Goal: Task Accomplishment & Management: Use online tool/utility

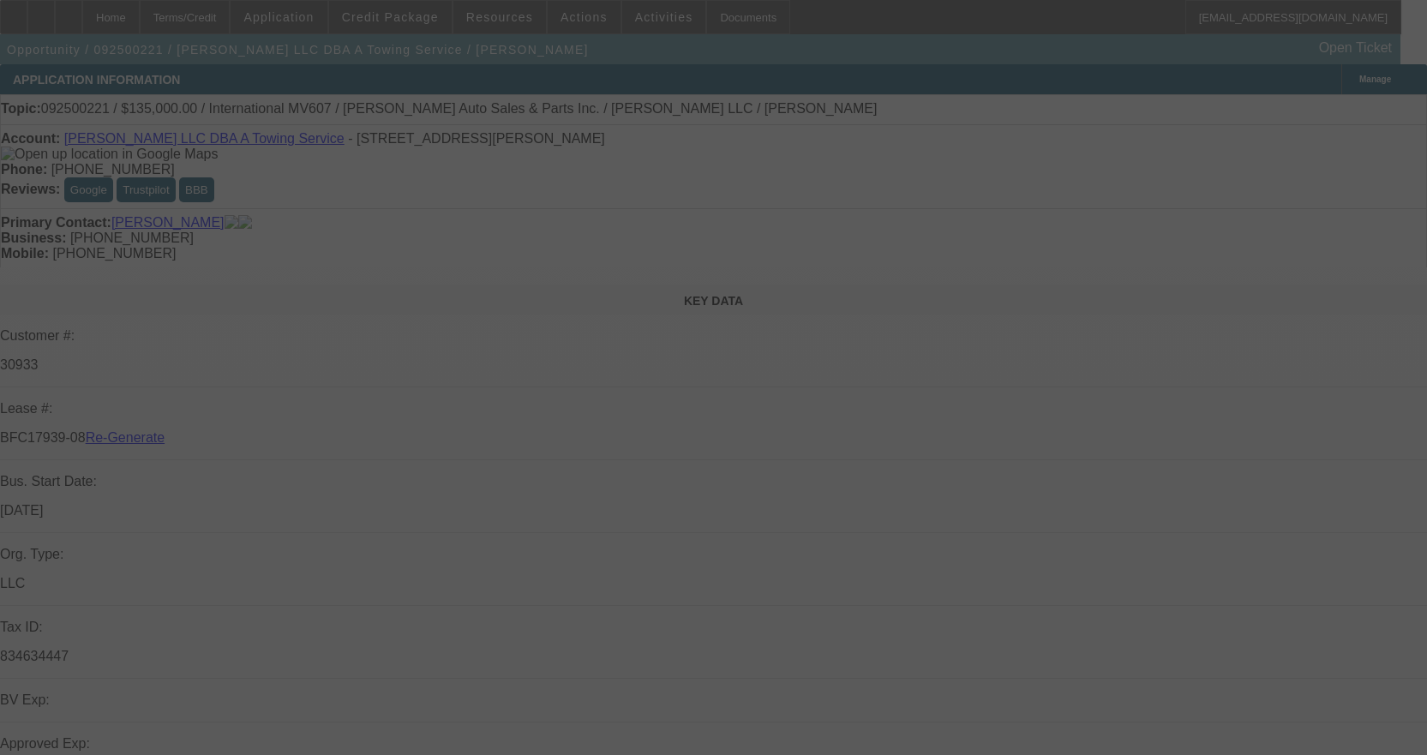
select select "4"
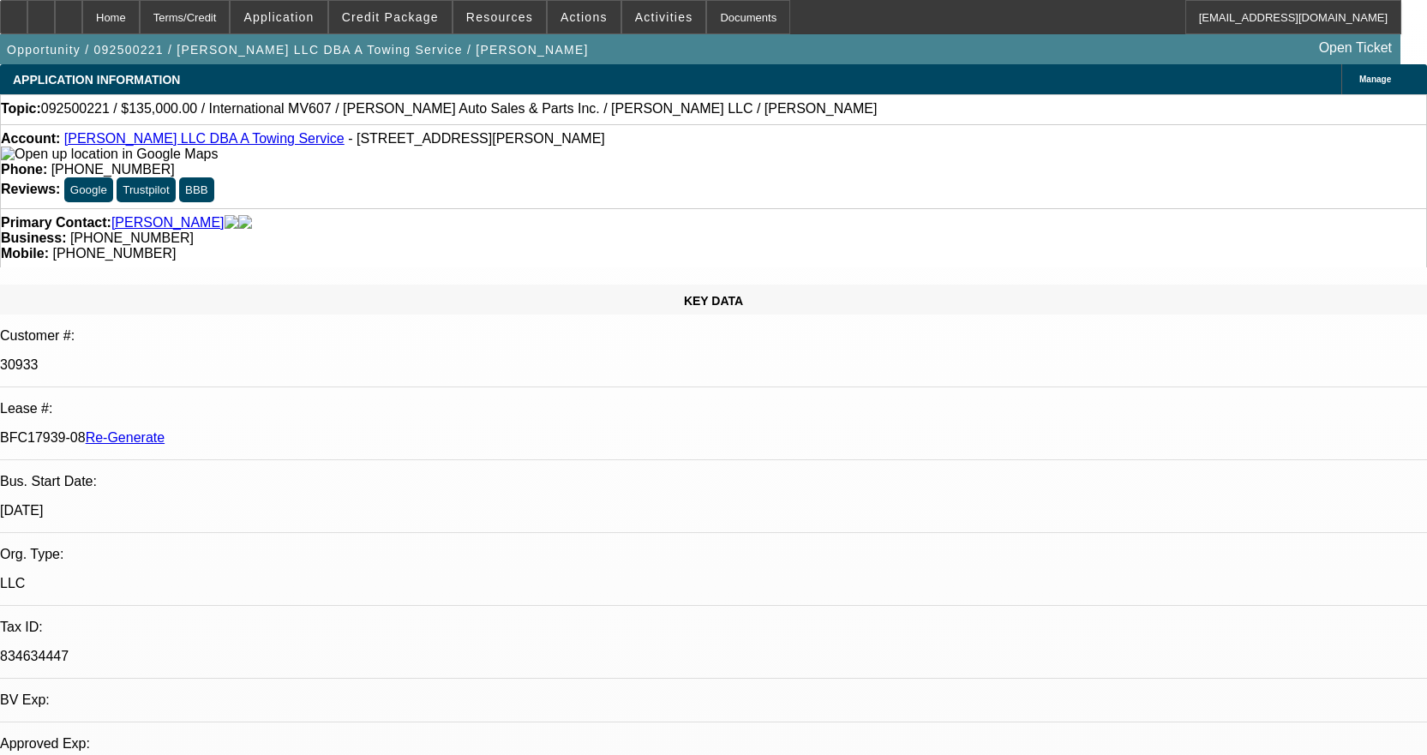
select select "0"
select select "2"
select select "0"
select select "6"
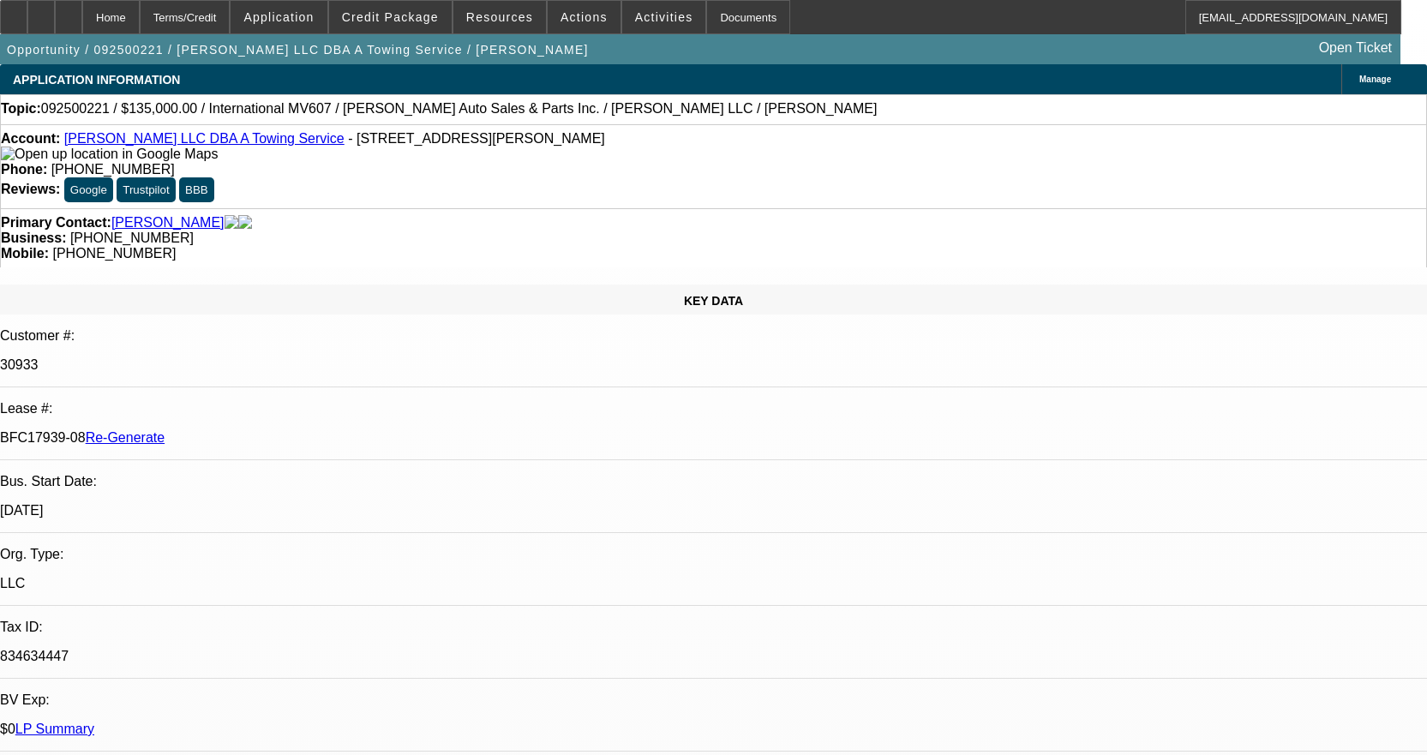
click at [724, 20] on div "Documents" at bounding box center [748, 17] width 84 height 34
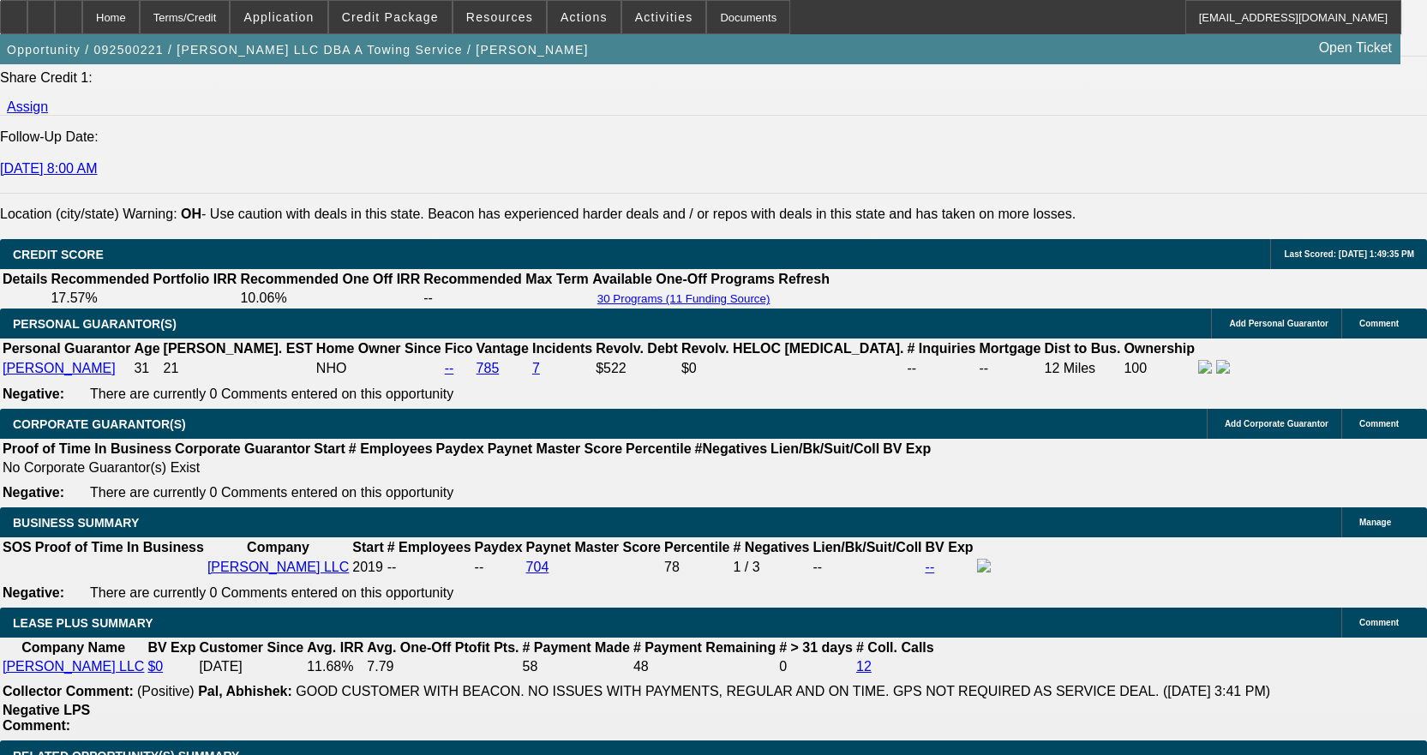
scroll to position [2572, 0]
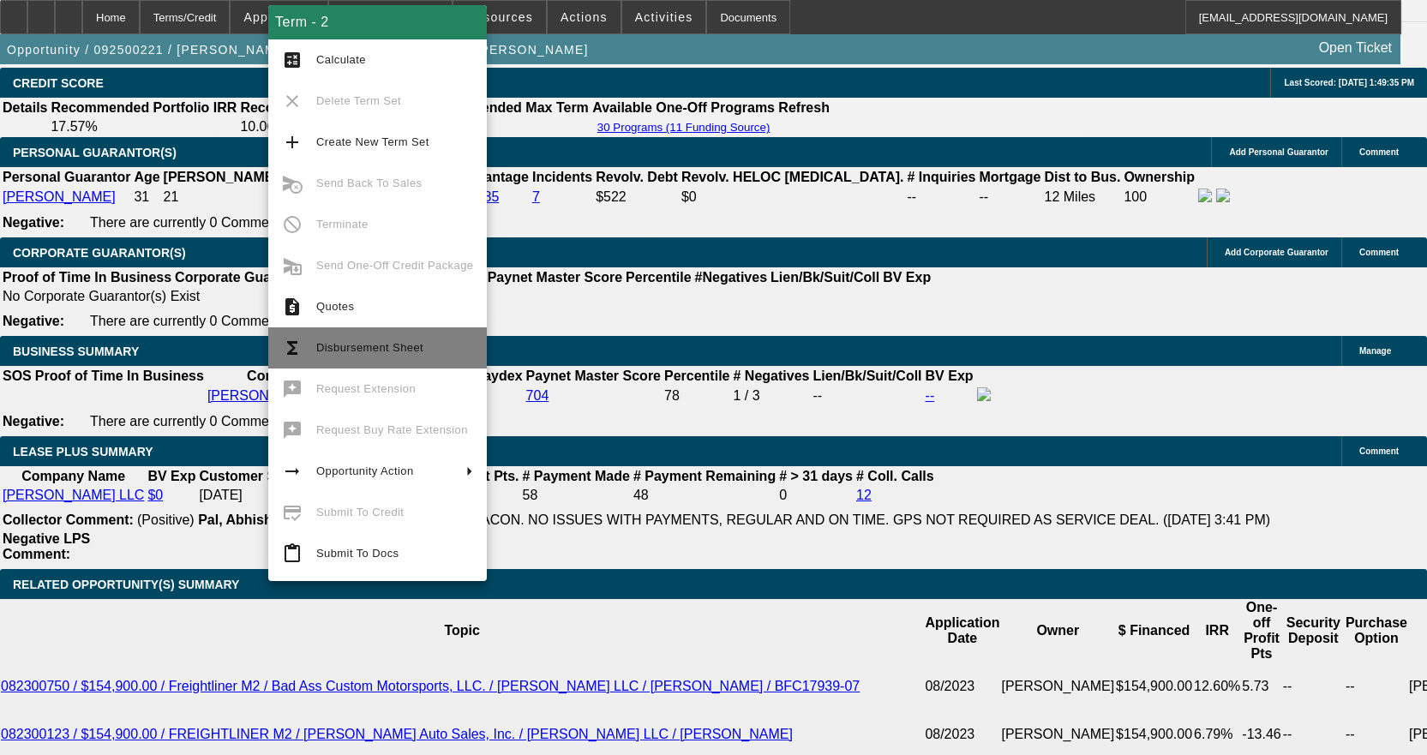
click at [347, 345] on span "Disbursement Sheet" at bounding box center [369, 347] width 107 height 13
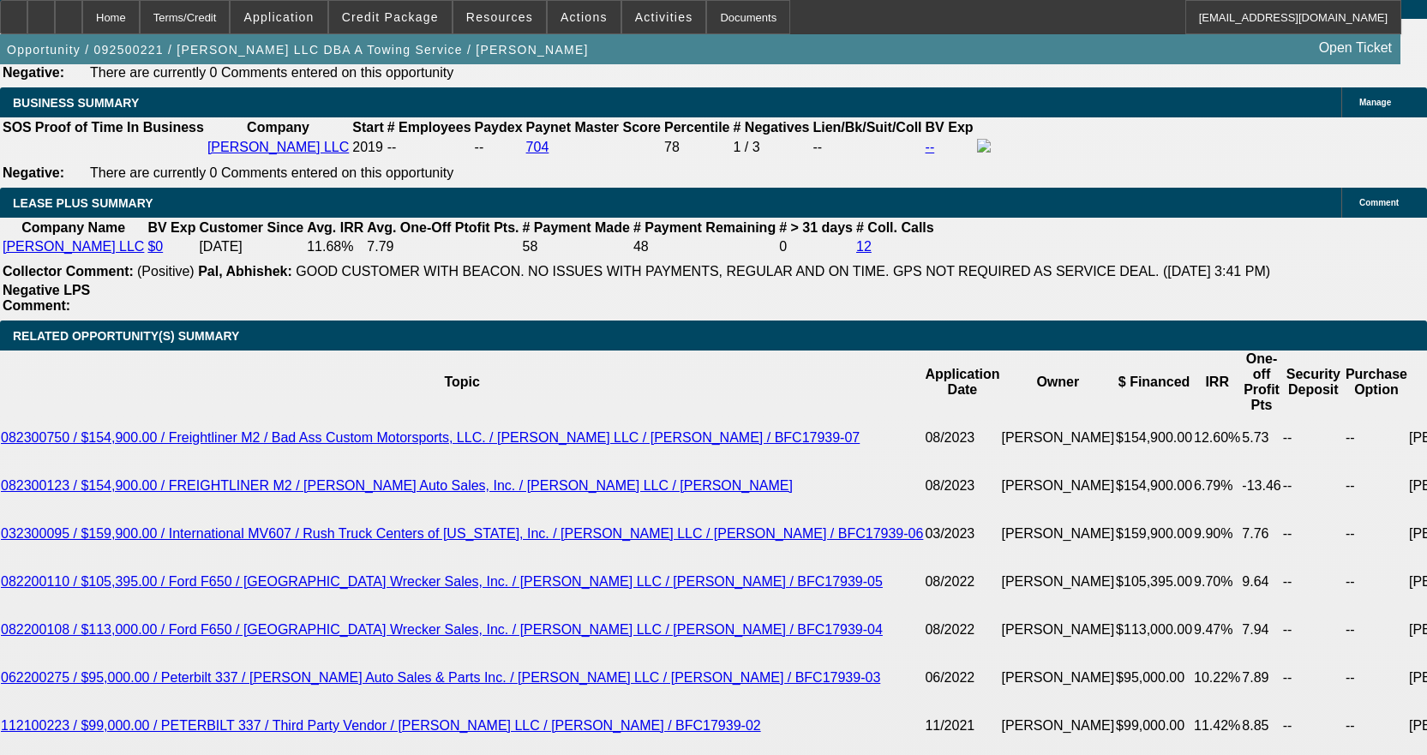
scroll to position [2829, 0]
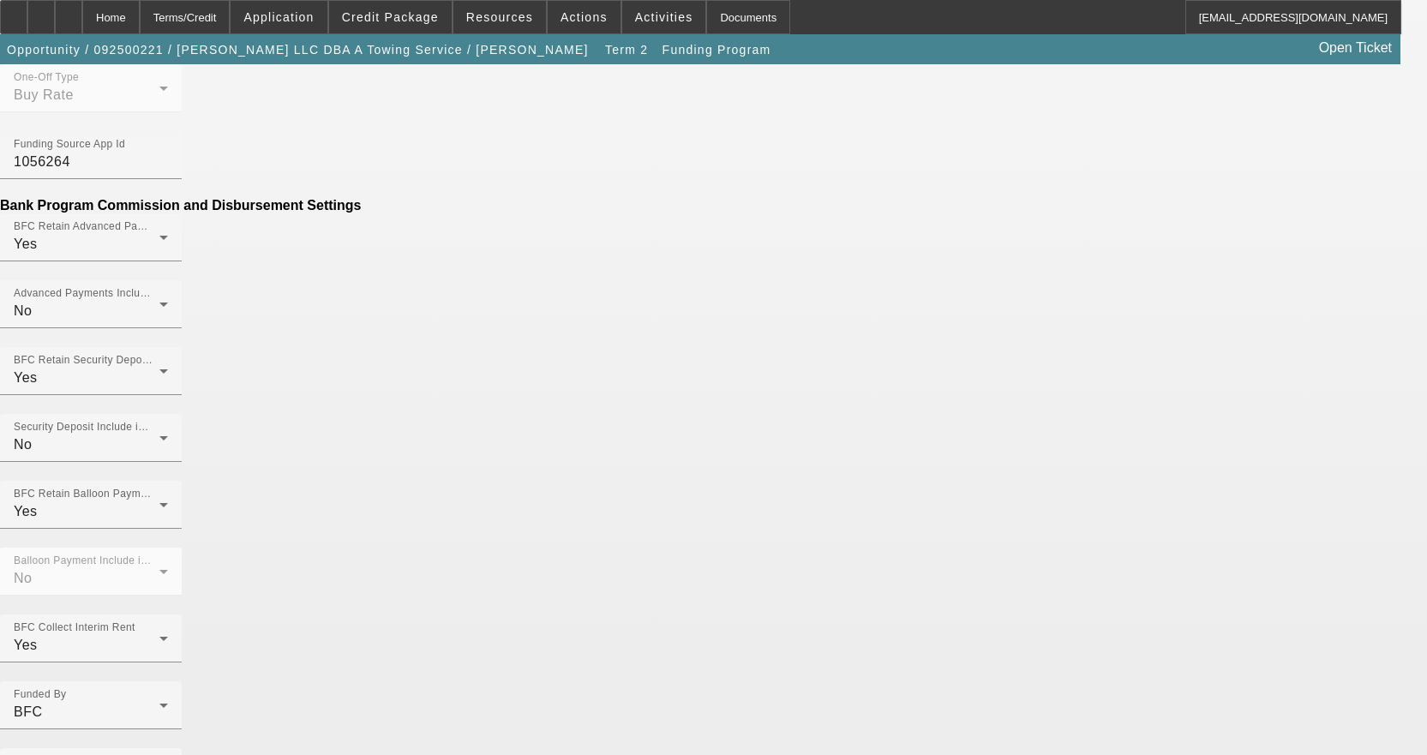
scroll to position [980, 0]
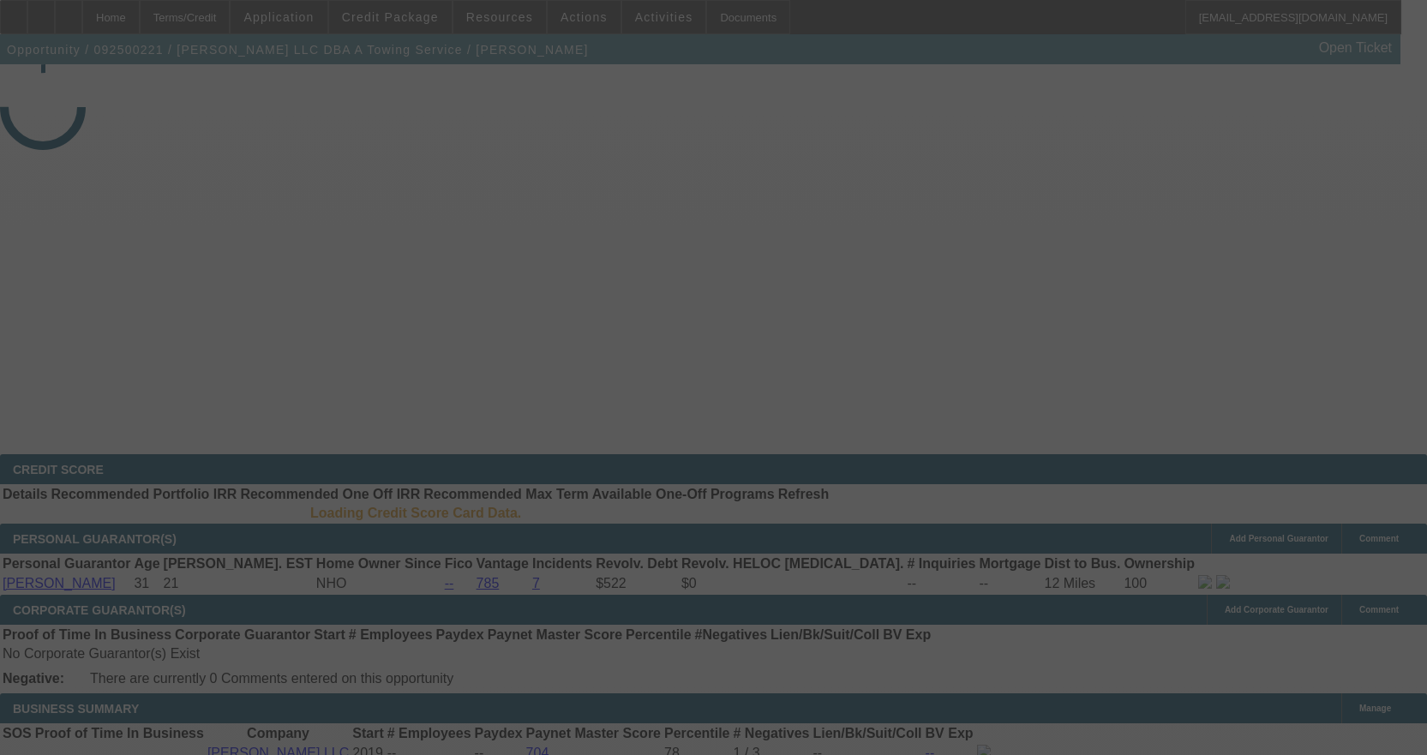
select select "4"
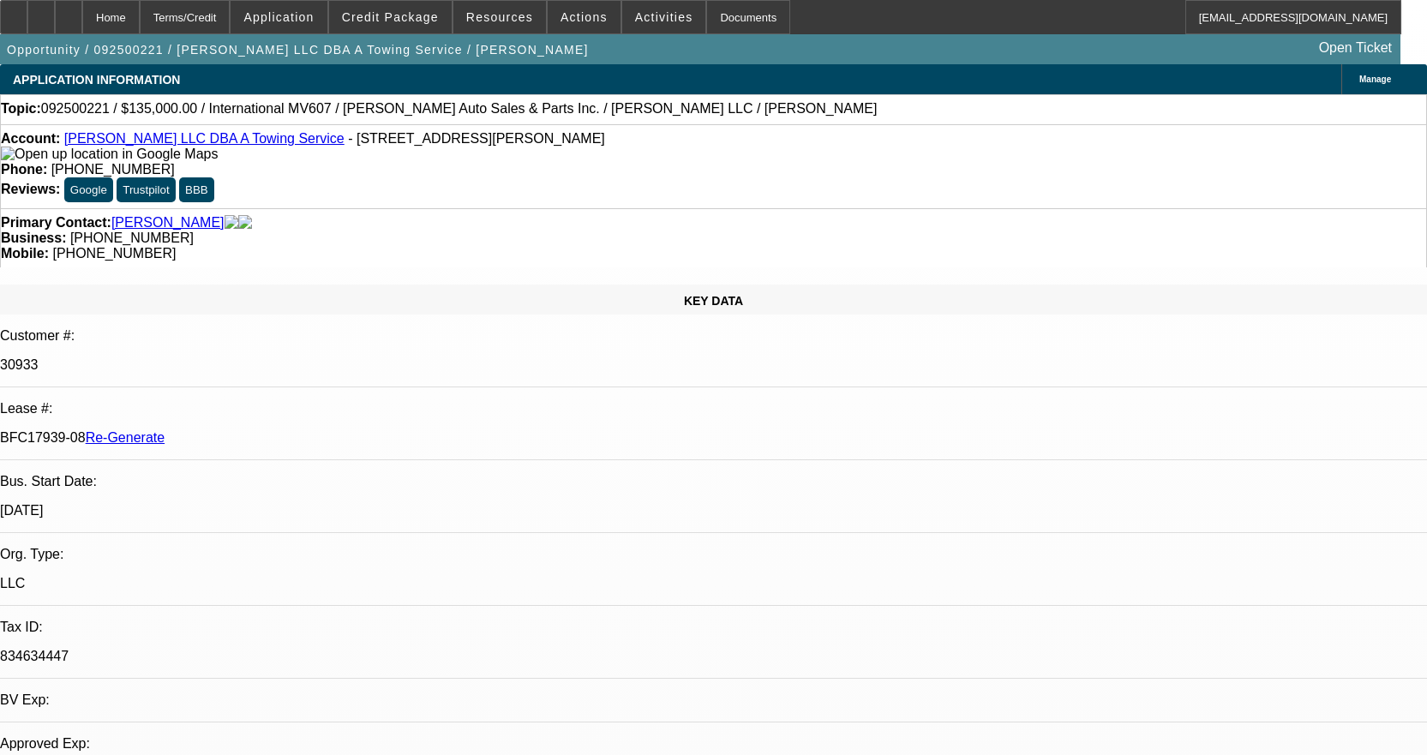
select select "0"
select select "2"
select select "0"
select select "6"
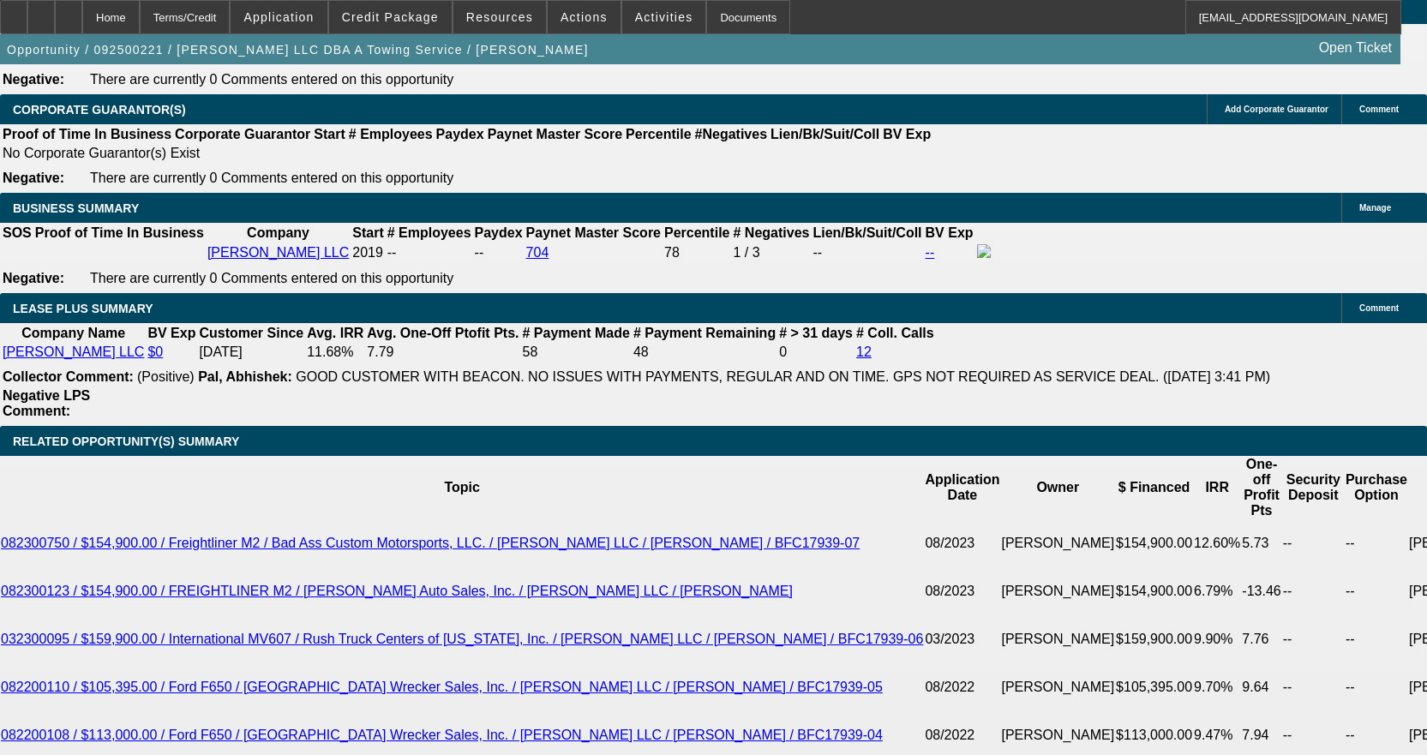
scroll to position [2743, 0]
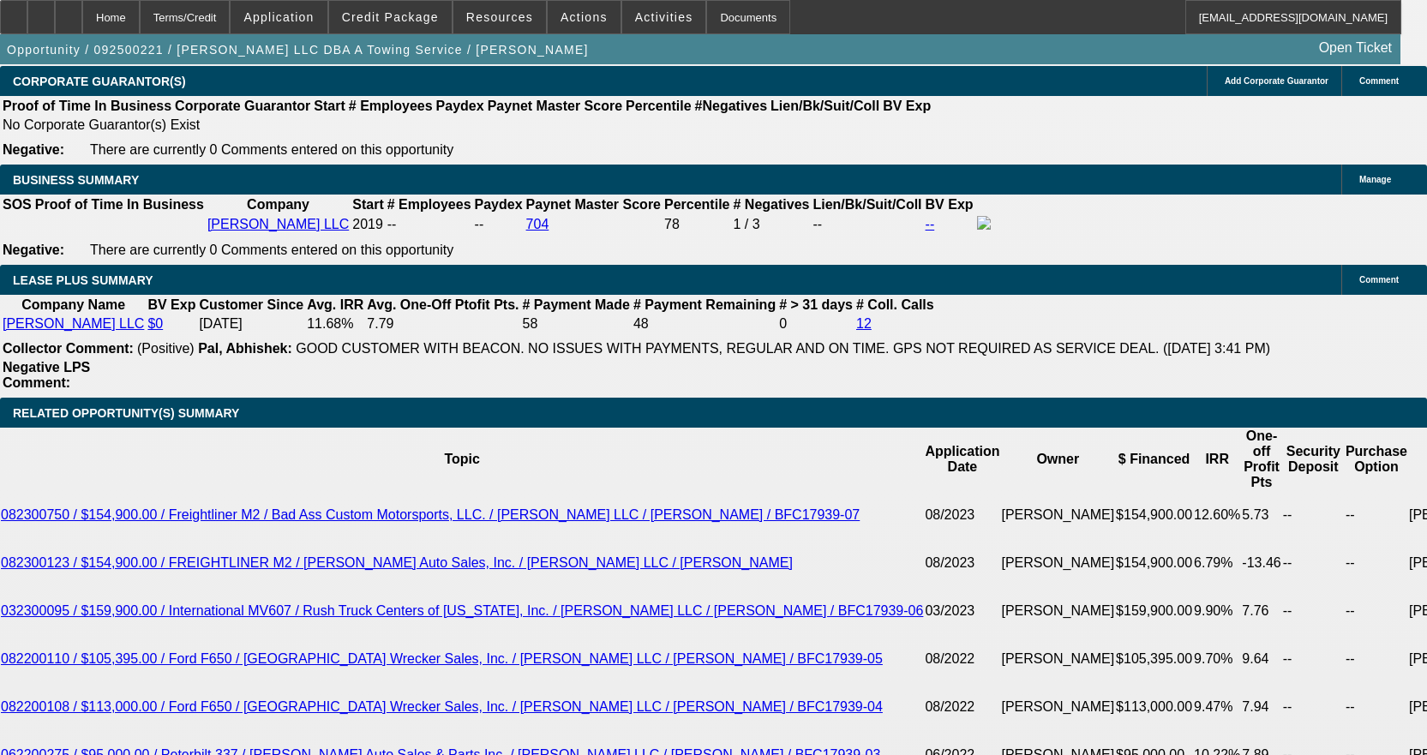
drag, startPoint x: 284, startPoint y: 453, endPoint x: 295, endPoint y: 447, distance: 12.3
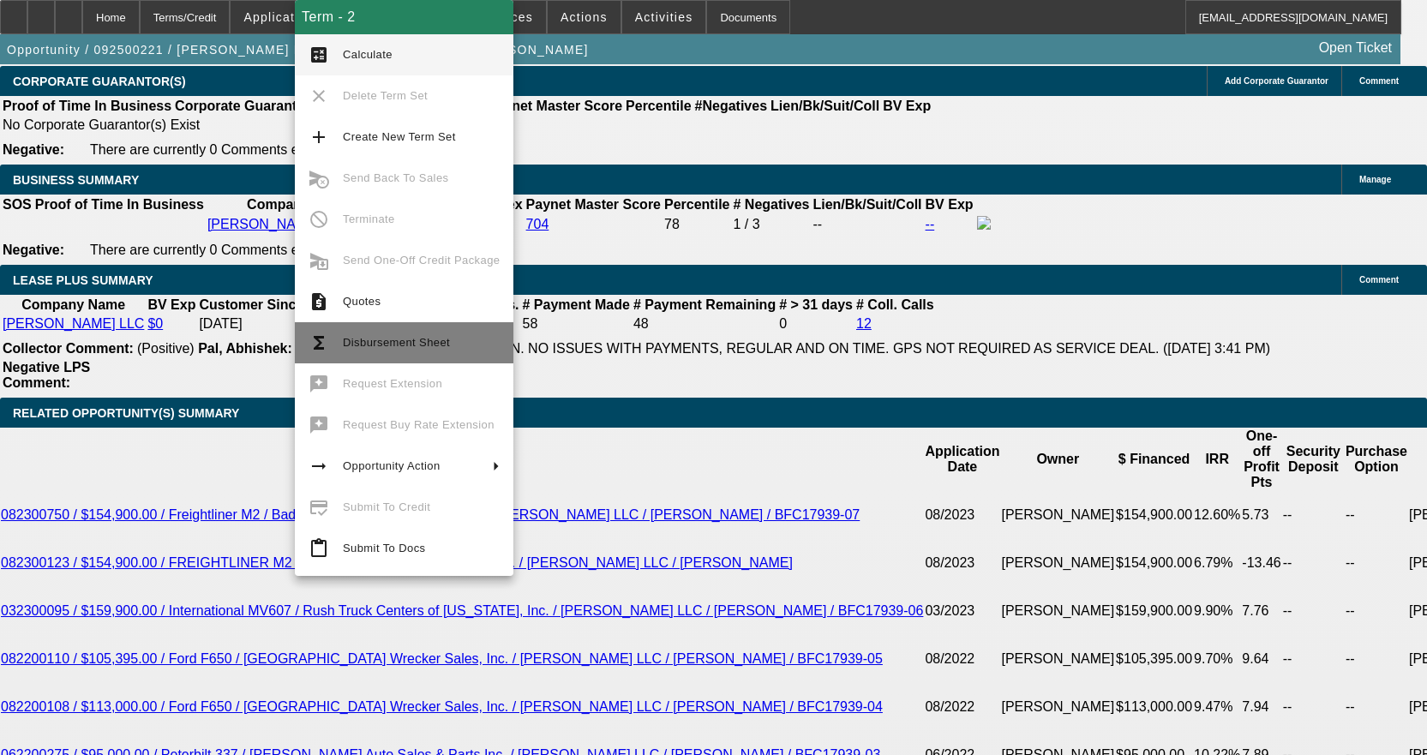
click at [367, 338] on span "Disbursement Sheet" at bounding box center [396, 342] width 107 height 13
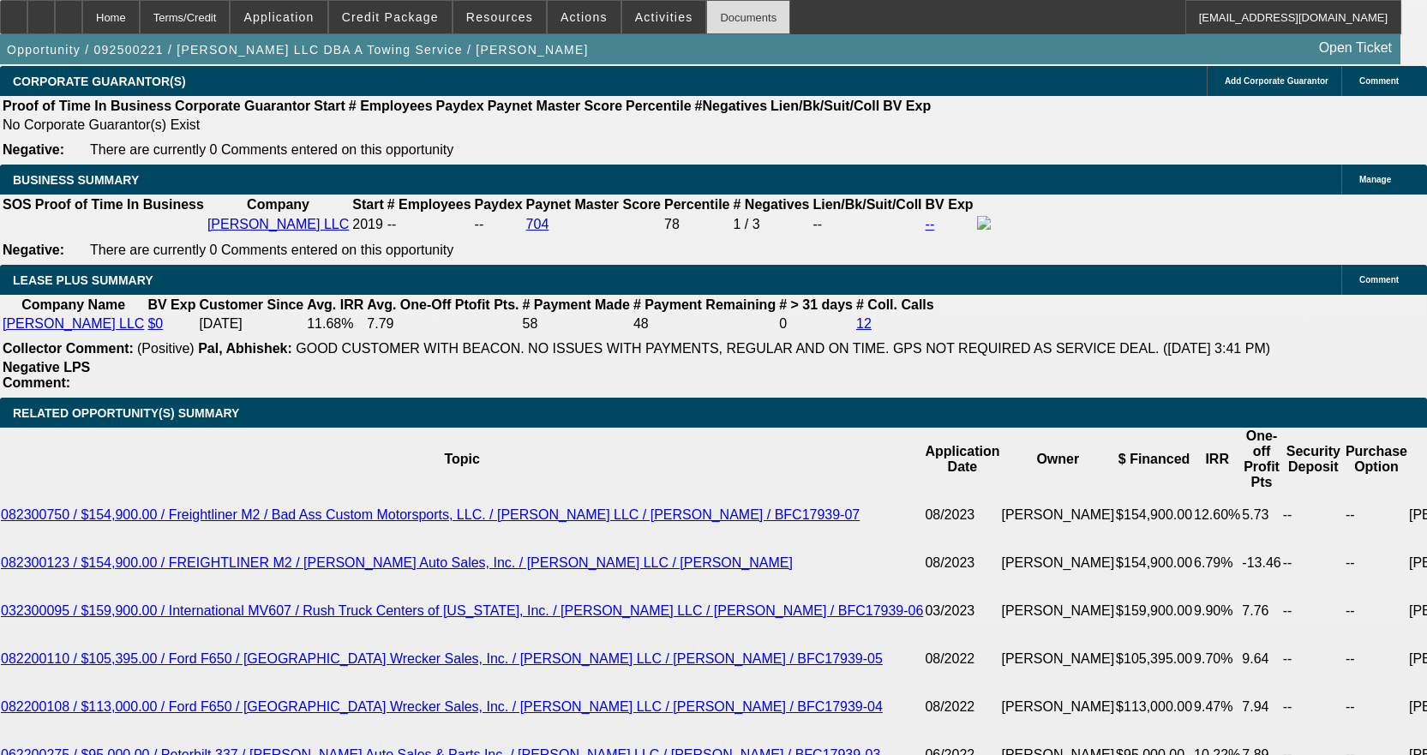
click at [732, 21] on div "Documents" at bounding box center [748, 17] width 84 height 34
click at [640, 11] on span "Activities" at bounding box center [664, 17] width 58 height 14
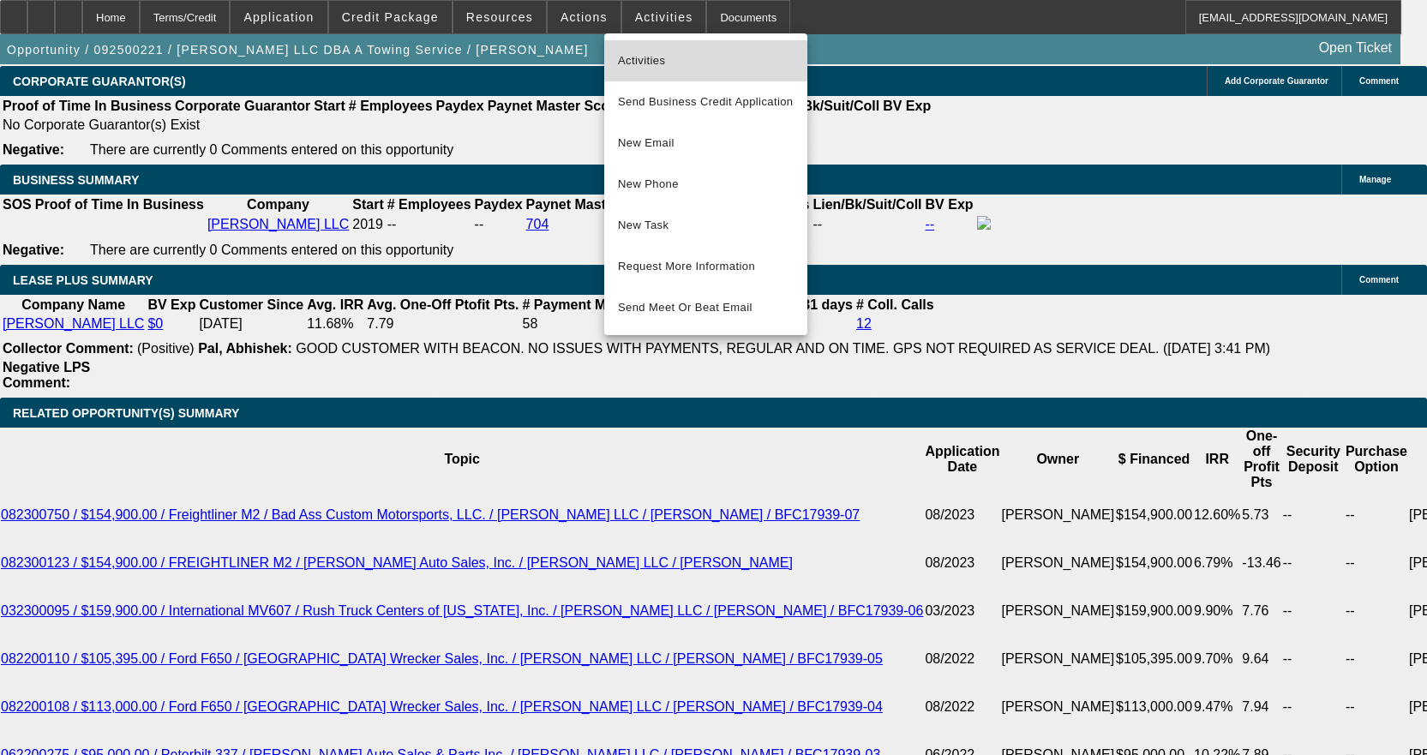
click at [631, 44] on button "Activities" at bounding box center [705, 60] width 203 height 41
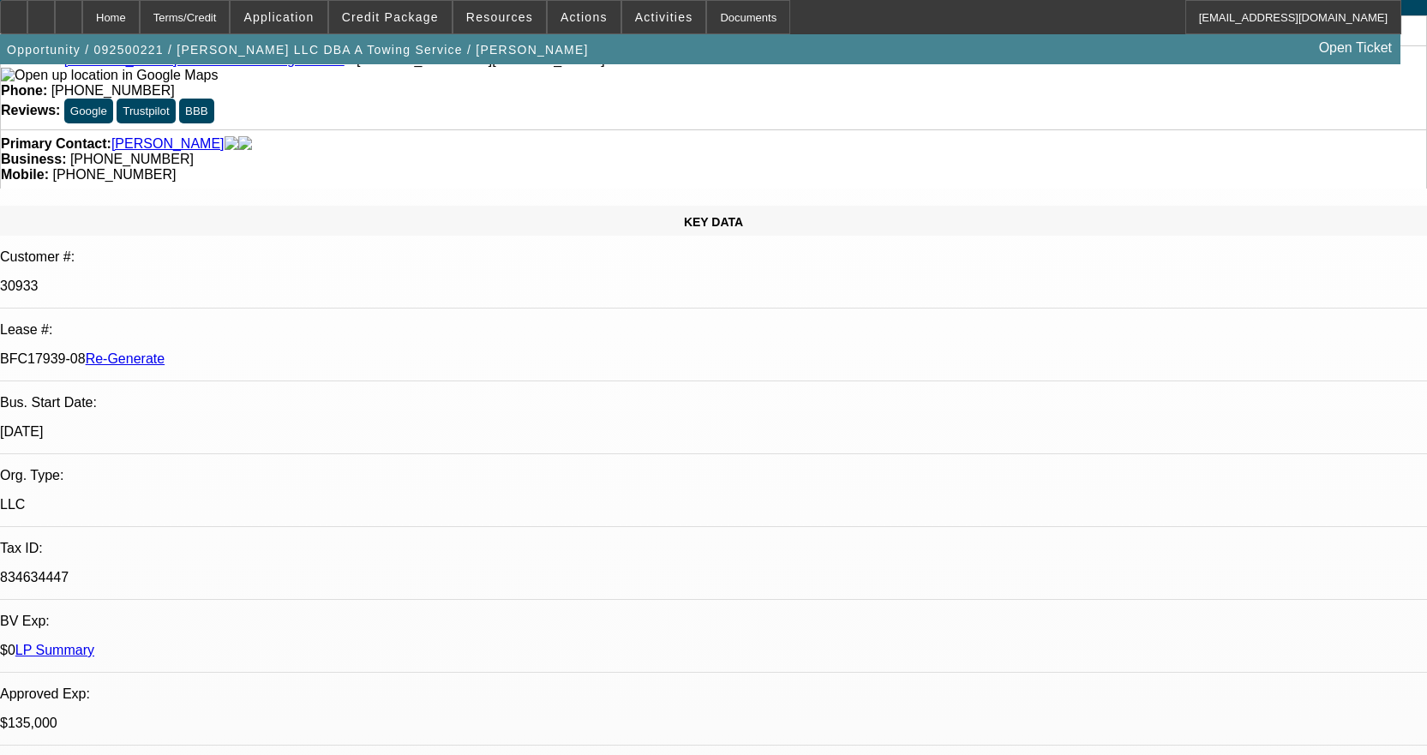
scroll to position [0, 0]
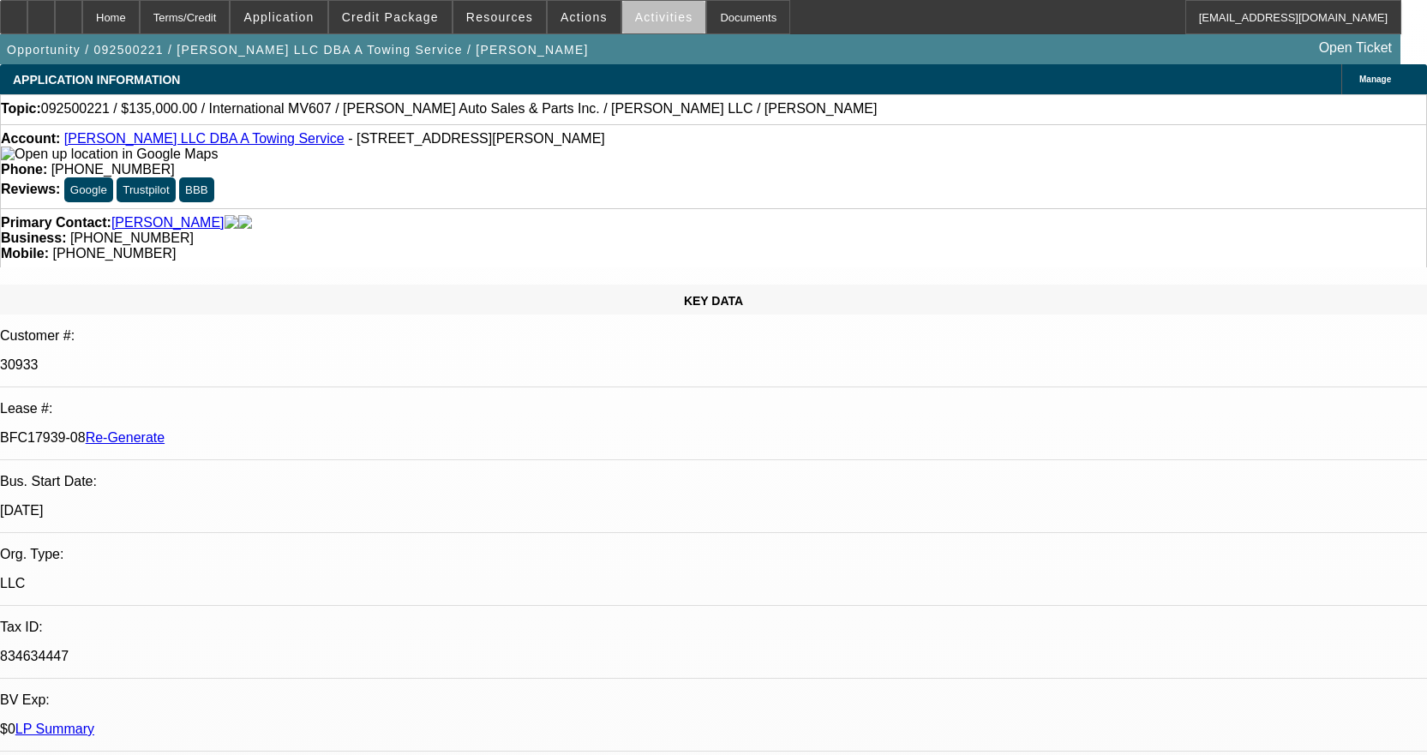
click at [655, 25] on span at bounding box center [664, 17] width 84 height 41
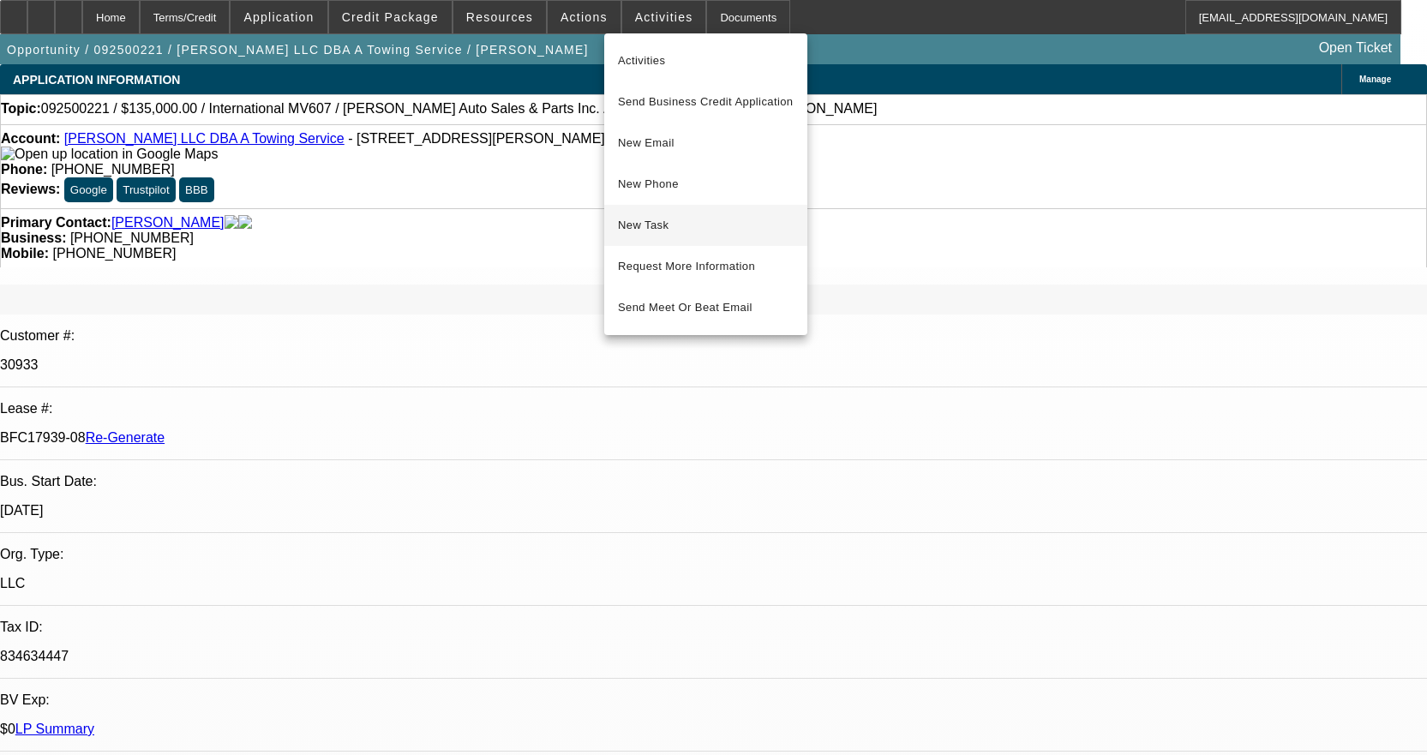
click at [668, 220] on span "New Task" at bounding box center [706, 225] width 176 height 21
